Goal: Use online tool/utility: Utilize a website feature to perform a specific function

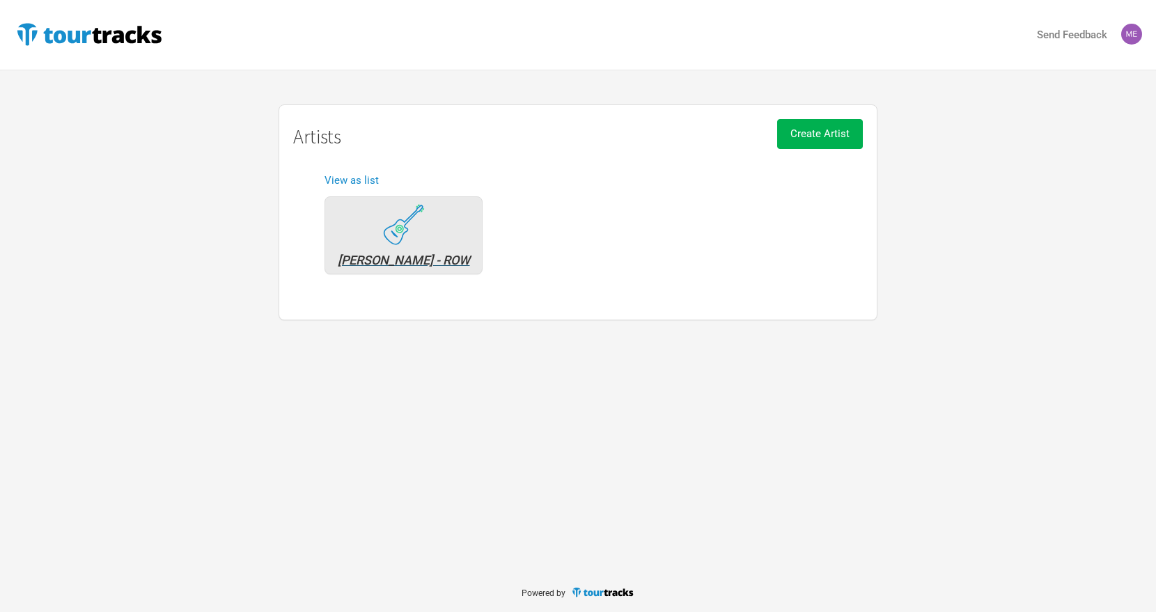
click at [407, 259] on div "[PERSON_NAME] - ROW" at bounding box center [403, 260] width 143 height 13
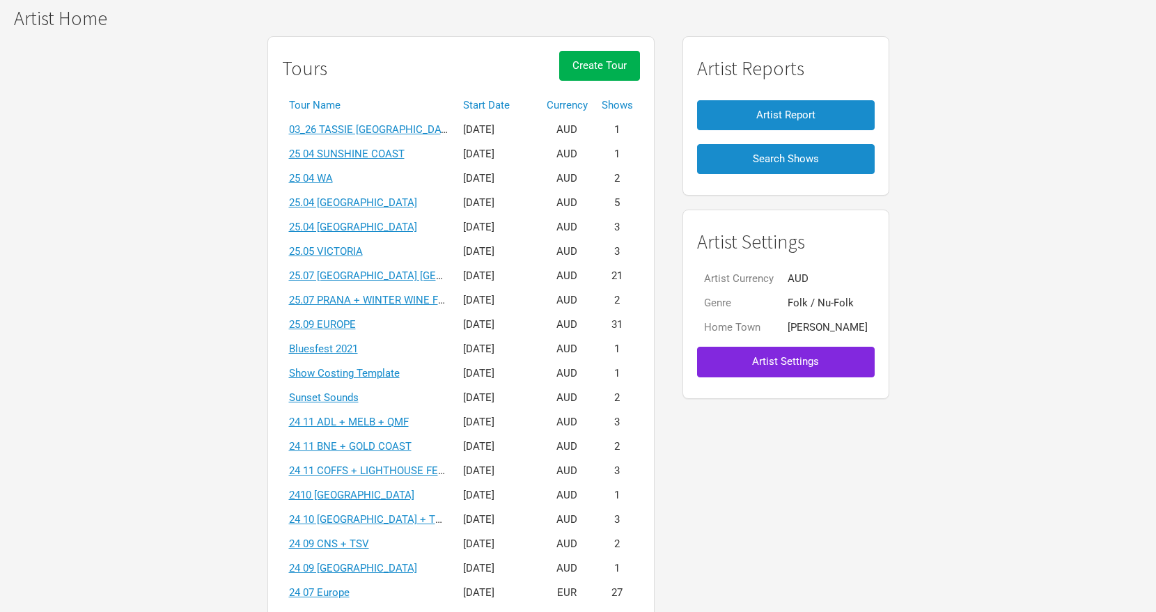
scroll to position [100, 0]
click at [336, 321] on link "25.09 EUROPE" at bounding box center [322, 324] width 67 height 13
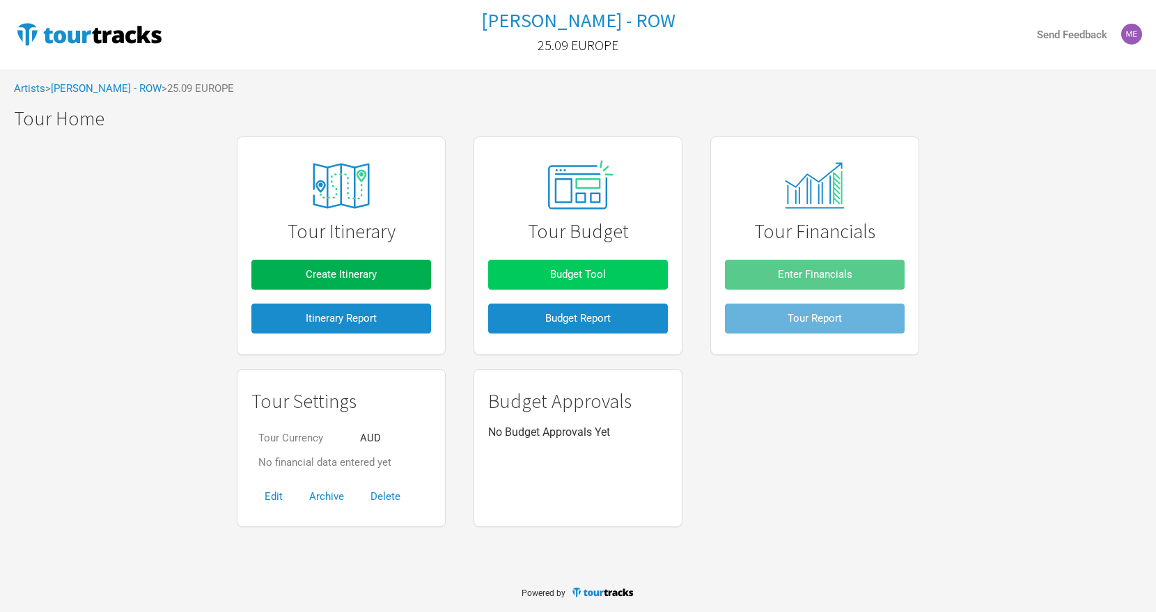
click at [579, 274] on span "Budget Tool" at bounding box center [578, 274] width 56 height 13
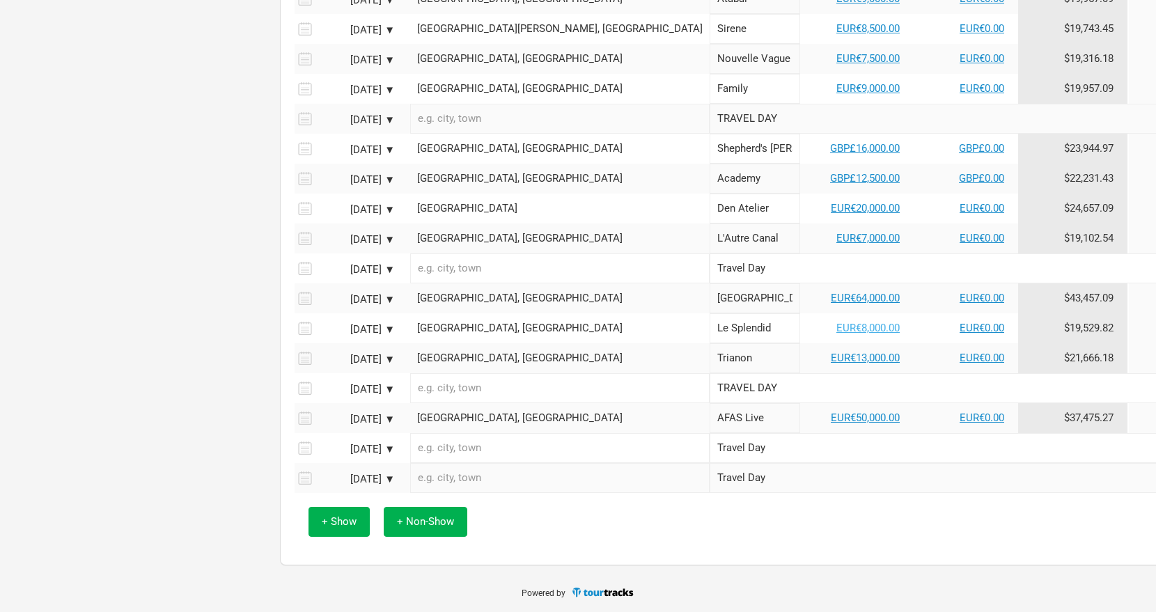
scroll to position [1142, 0]
click at [831, 298] on link "EUR€64,000.00" at bounding box center [865, 298] width 69 height 13
select select "EUR"
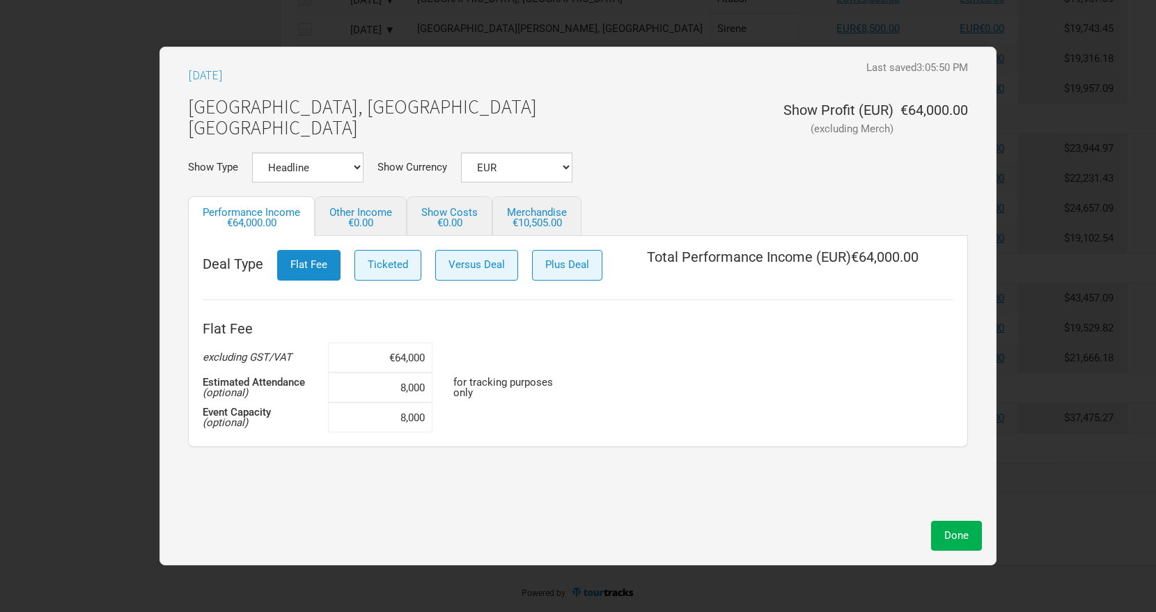
click at [401, 354] on input "€64,000" at bounding box center [380, 358] width 104 height 30
type input "€6,000"
type input "€97,000"
click at [951, 538] on span "Done" at bounding box center [956, 535] width 24 height 13
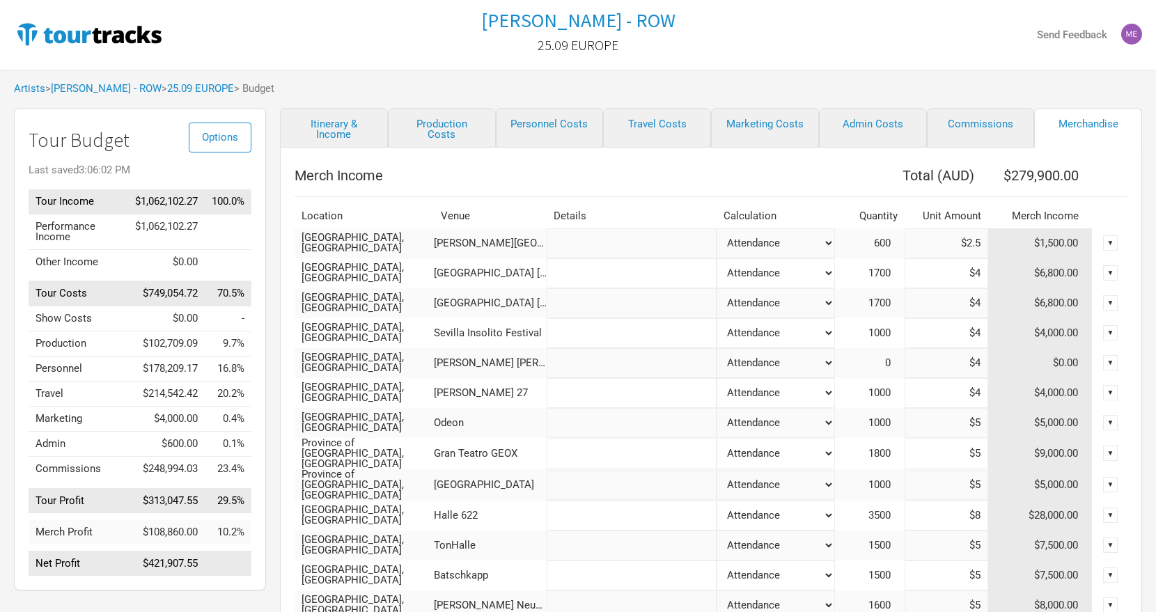
select select "Shows"
select select "% of Gross Merch"
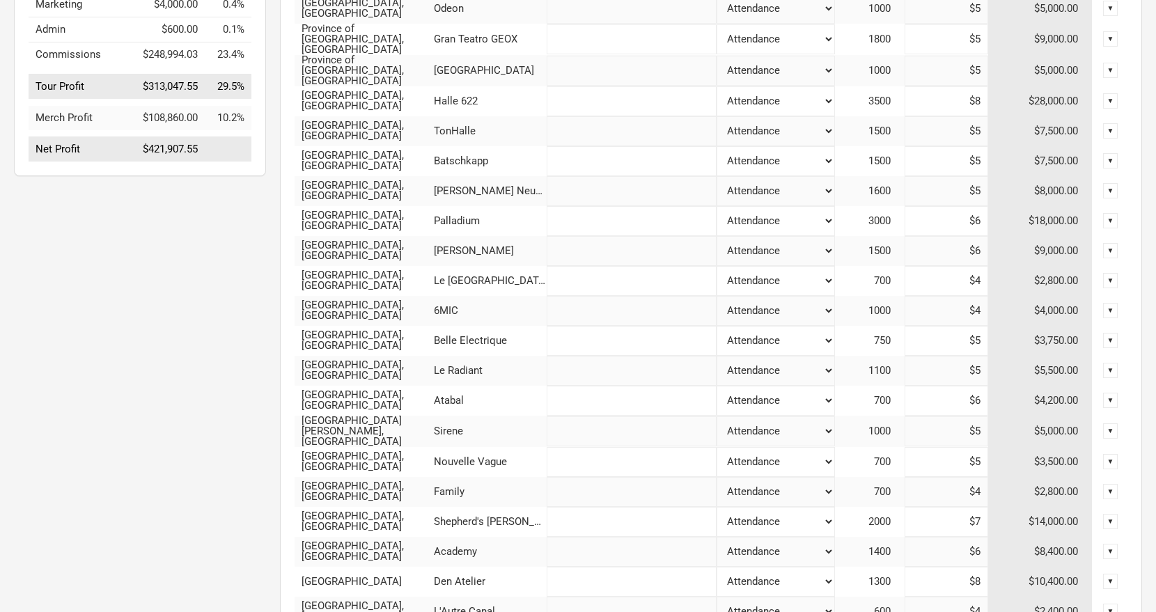
scroll to position [419, 0]
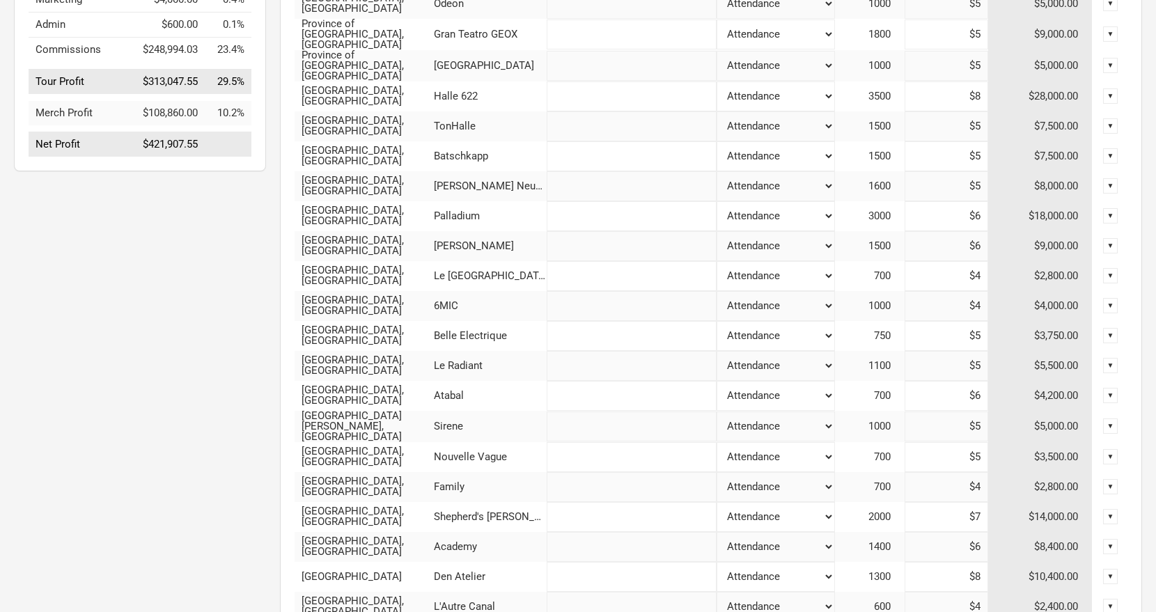
click at [868, 210] on span "3000" at bounding box center [886, 216] width 36 height 13
click at [868, 211] on span "3000" at bounding box center [886, 216] width 36 height 13
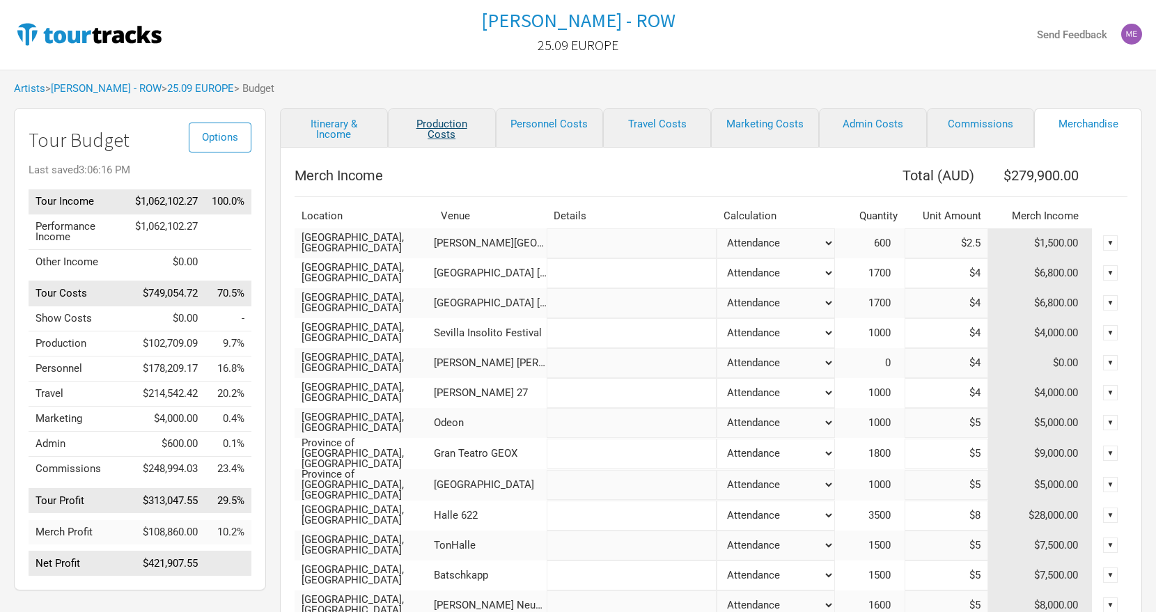
scroll to position [0, 0]
click at [451, 130] on link "Production Costs" at bounding box center [442, 128] width 108 height 40
select select "Total Days"
select select "EUR"
select select "Shows"
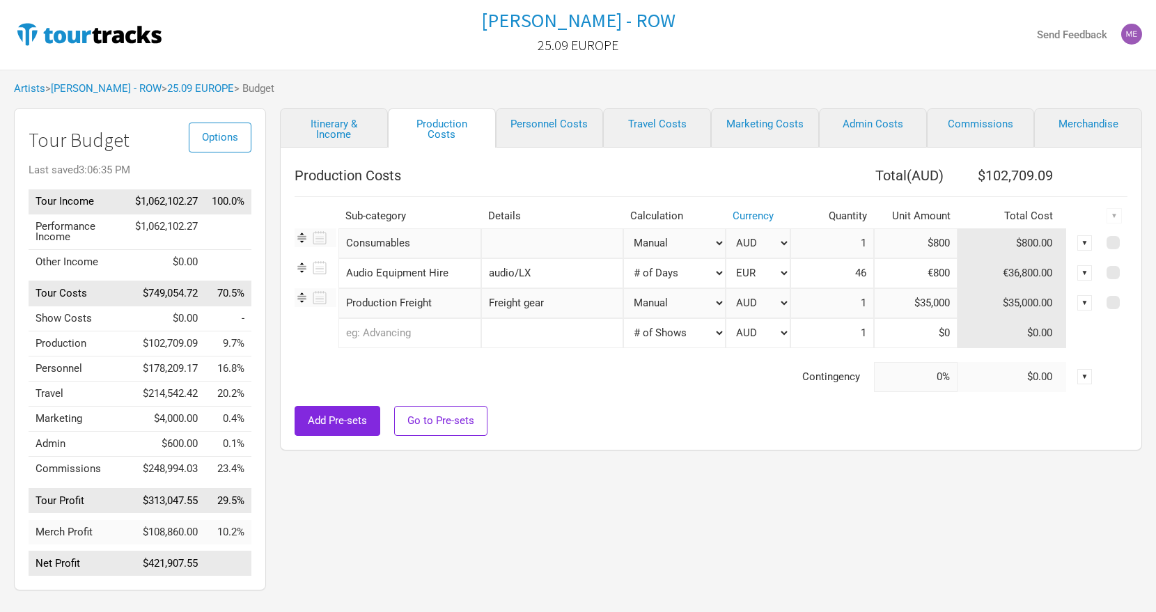
click at [540, 124] on link "Personnel Costs" at bounding box center [550, 128] width 108 height 40
select select "GBP"
select select "USD"
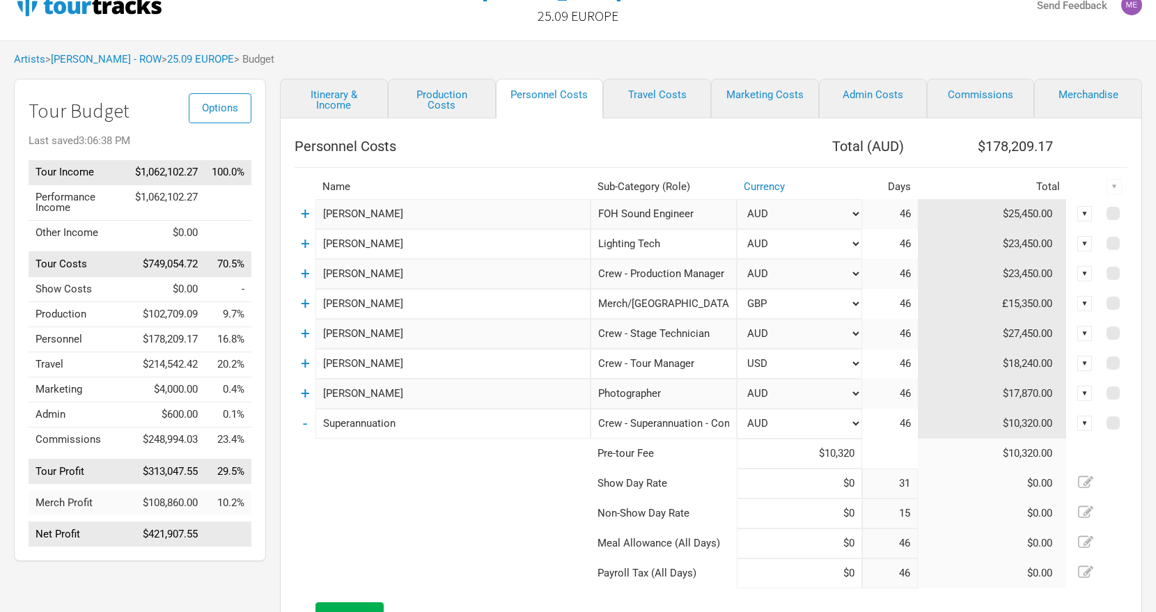
scroll to position [36, 0]
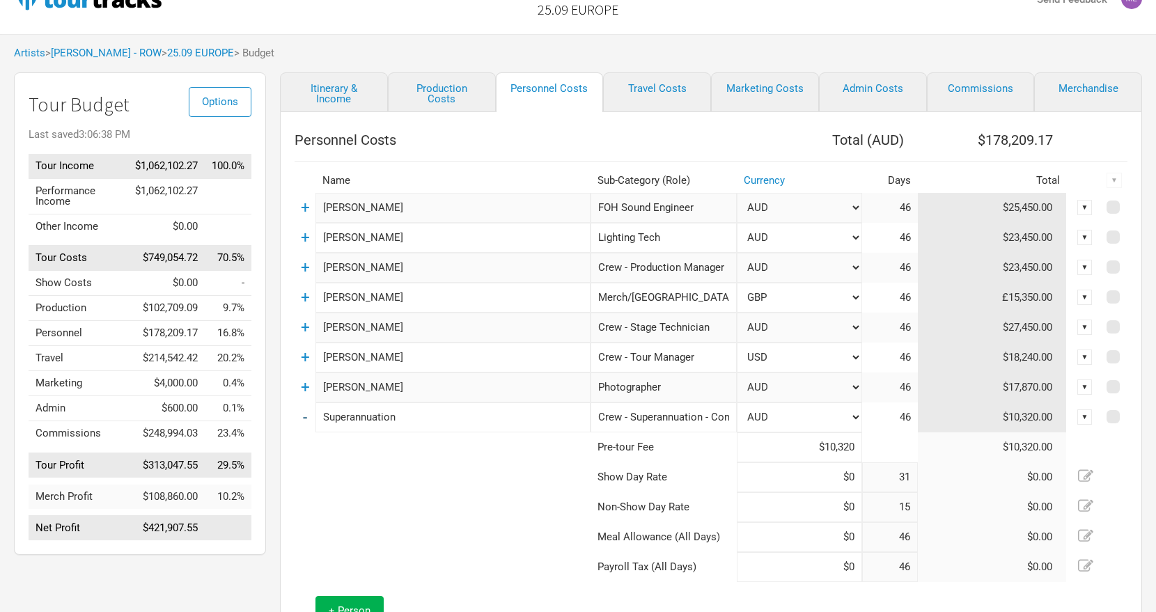
click at [307, 420] on link "-" at bounding box center [305, 417] width 4 height 18
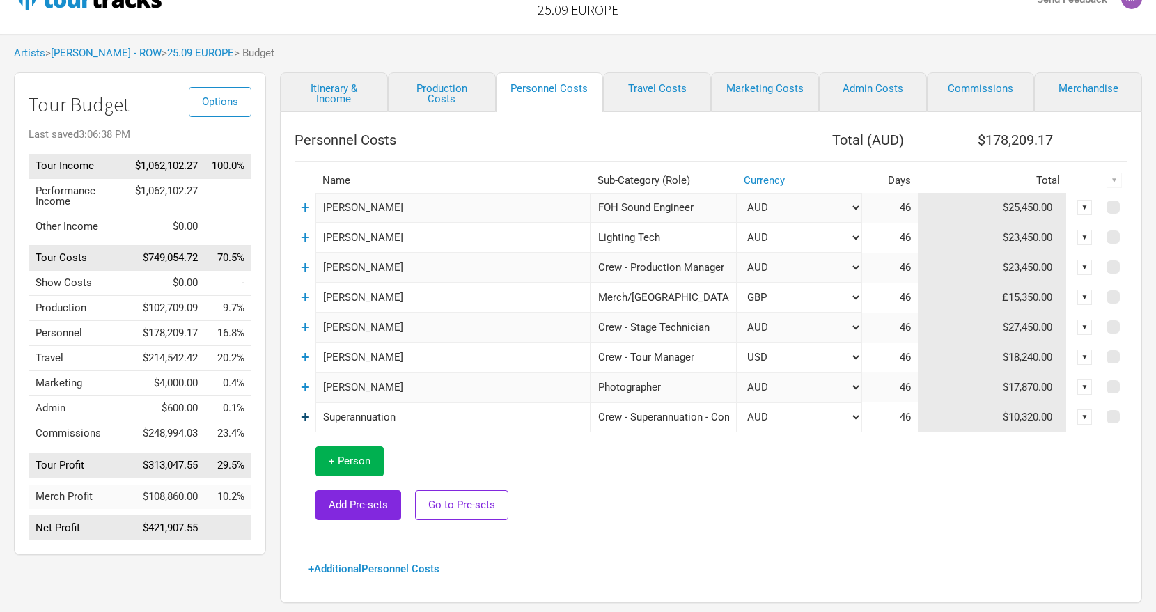
click at [306, 418] on link "+" at bounding box center [305, 417] width 9 height 18
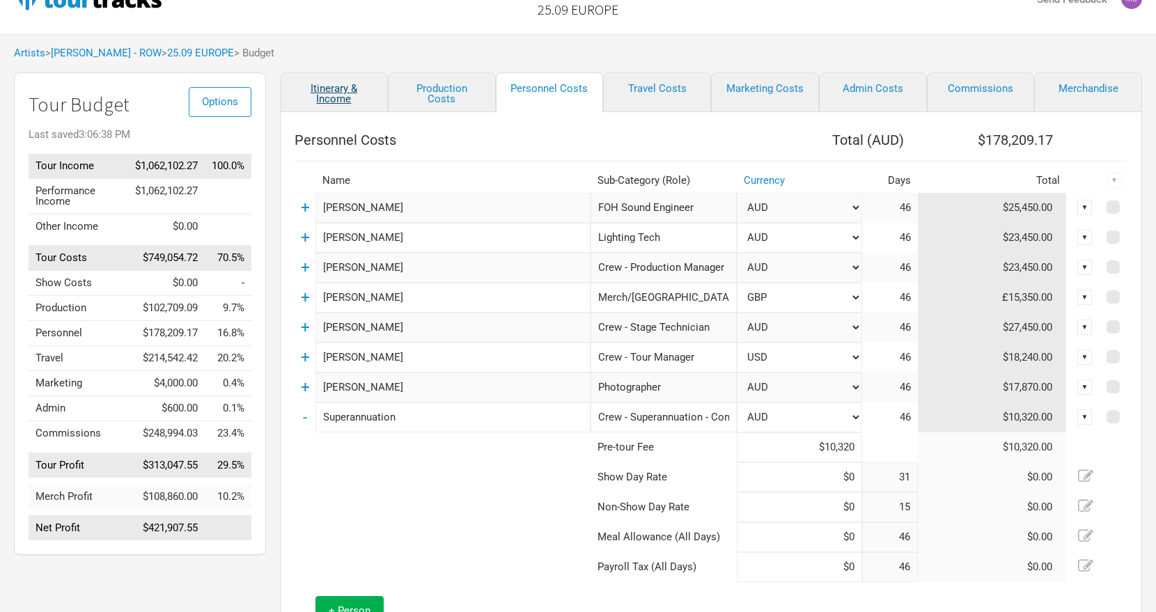
click at [342, 87] on link "Itinerary & Income" at bounding box center [334, 92] width 108 height 40
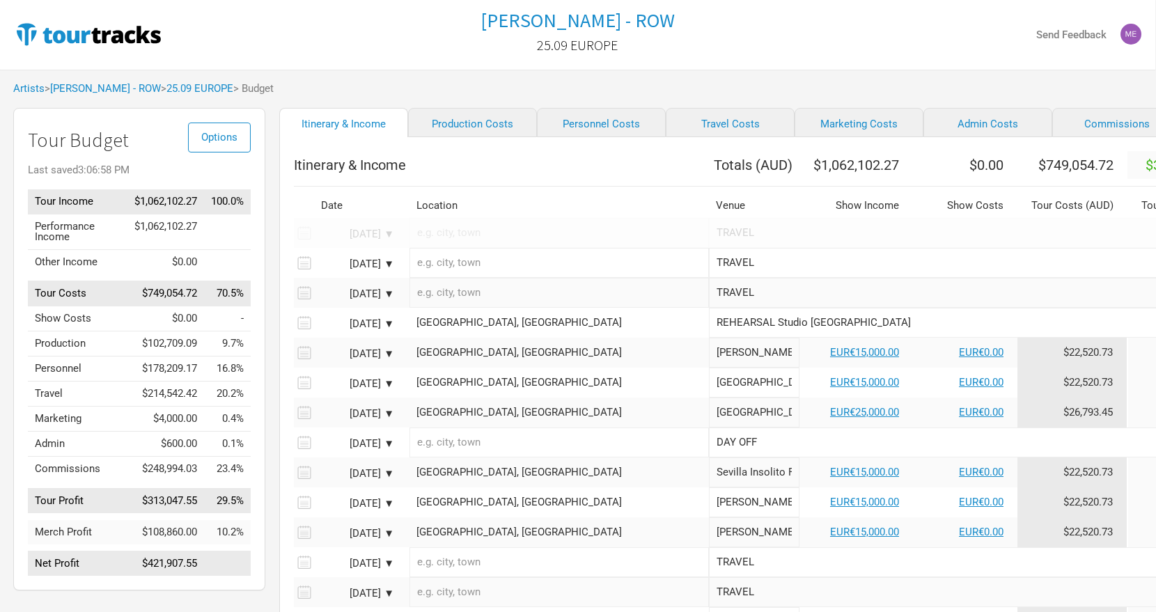
scroll to position [0, 1]
